Goal: Task Accomplishment & Management: Manage account settings

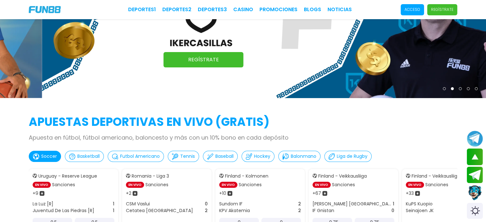
scroll to position [64, 0]
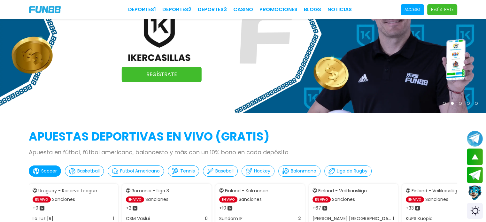
click at [414, 9] on p "Acceso" at bounding box center [413, 10] width 16 height 6
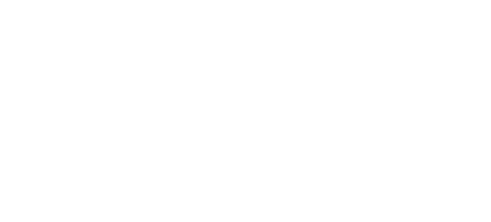
scroll to position [0, 0]
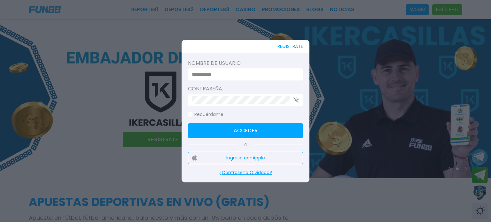
click at [240, 73] on input at bounding box center [244, 75] width 104 height 8
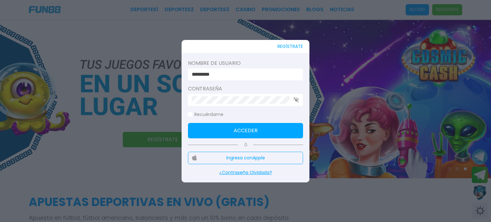
click at [195, 114] on label "Recuérdame" at bounding box center [206, 114] width 36 height 7
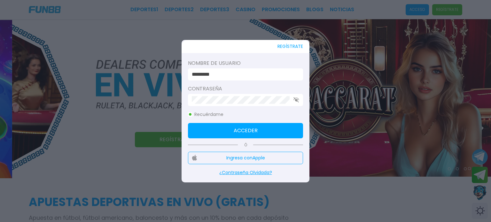
click at [214, 130] on button "Acceder" at bounding box center [245, 130] width 115 height 15
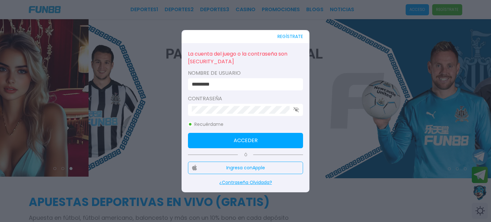
click at [182, 110] on div "REGÍSTRATE La cuenta del juego o la contraseña son [SECURITY_DATA] Nombre de us…" at bounding box center [246, 111] width 128 height 162
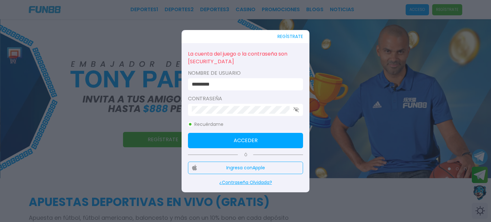
click button "Acceder" at bounding box center [245, 140] width 115 height 15
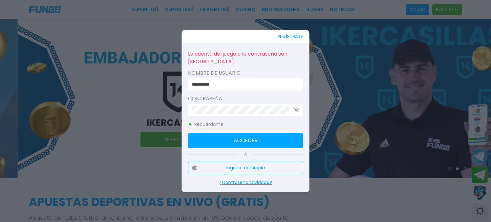
drag, startPoint x: 233, startPoint y: 85, endPoint x: 178, endPoint y: 88, distance: 54.8
click at [182, 86] on div "REGÍSTRATE La cuenta del juego o la contraseña son [SECURITY_DATA] Nombre de us…" at bounding box center [246, 111] width 128 height 162
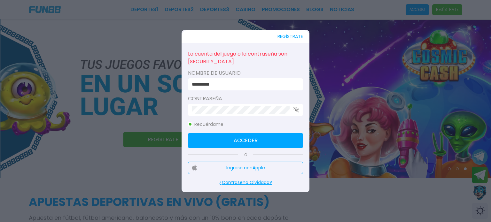
type input "*********"
drag, startPoint x: 237, startPoint y: 77, endPoint x: 239, endPoint y: 82, distance: 4.9
click at [237, 77] on div "Nombre de usuario *********" at bounding box center [245, 79] width 115 height 21
click at [243, 140] on button "Acceder" at bounding box center [245, 140] width 115 height 15
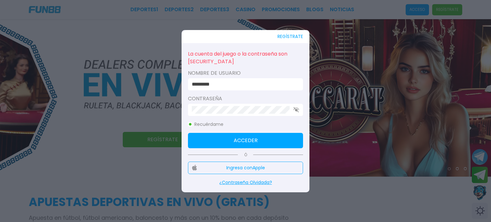
click at [297, 109] on use "button" at bounding box center [296, 109] width 5 height 5
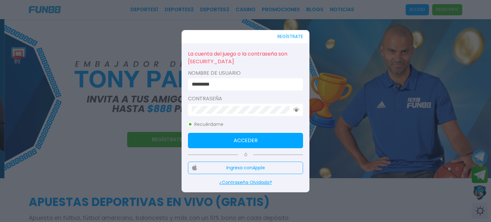
click at [353, 39] on div at bounding box center [245, 111] width 491 height 222
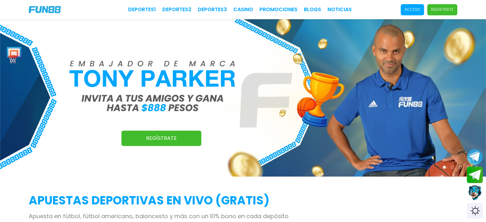
click at [411, 17] on div "Deportes 1 Deportes 2 Deportes 3 CASINO Promociones BLOGS NOTICIAS Acceso Regís…" at bounding box center [243, 9] width 486 height 19
click at [412, 11] on p "Acceso" at bounding box center [413, 10] width 16 height 6
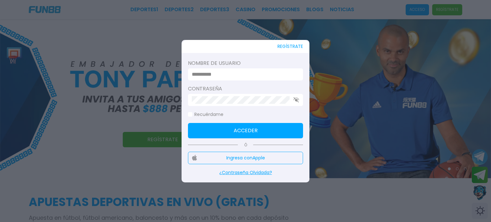
click at [239, 74] on input at bounding box center [244, 75] width 104 height 8
type input "*********"
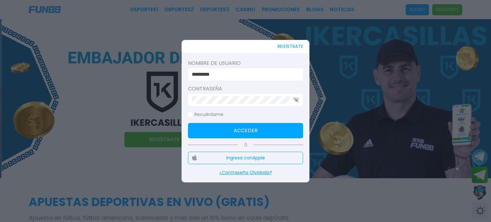
click at [252, 134] on button "Acceder" at bounding box center [245, 130] width 115 height 15
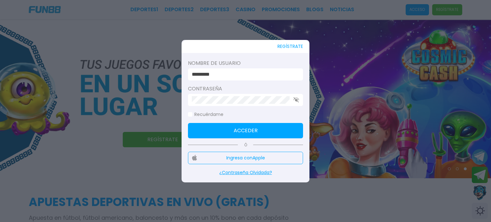
click button "Acceder" at bounding box center [245, 130] width 115 height 15
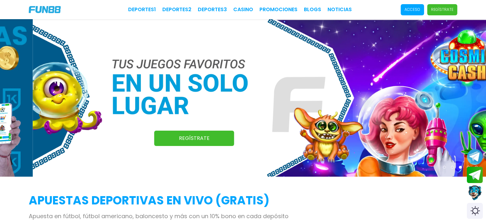
click at [407, 10] on p "Acceso" at bounding box center [413, 10] width 16 height 6
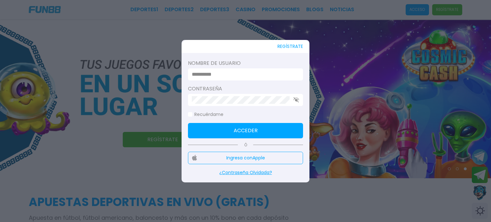
click at [345, 53] on div at bounding box center [245, 111] width 491 height 222
